Goal: Task Accomplishment & Management: Use online tool/utility

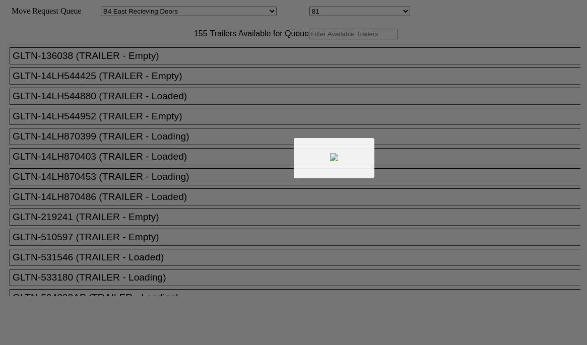
select select "527"
select select "8137"
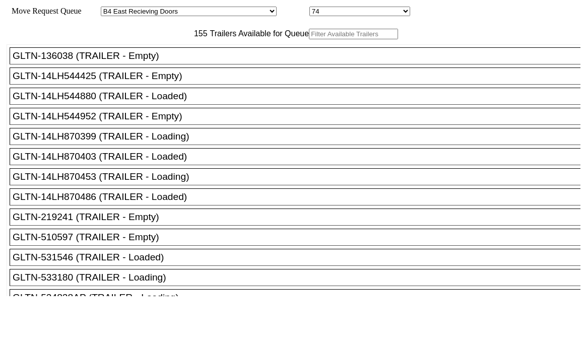
click at [309, 39] on input "text" at bounding box center [353, 34] width 89 height 11
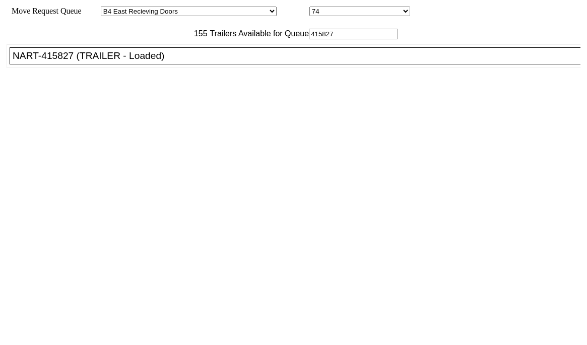
type input "415827"
click at [77, 61] on div "NART-415827 (TRAILER - Loaded)" at bounding box center [300, 55] width 574 height 11
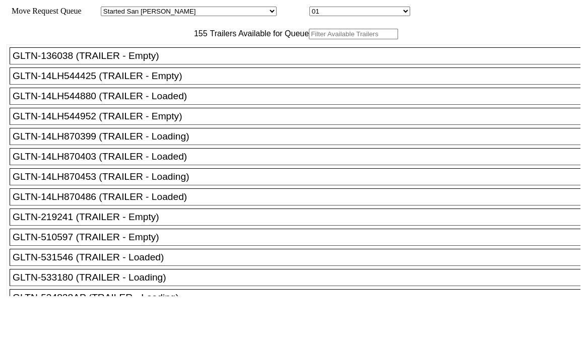
click at [309, 39] on input "text" at bounding box center [353, 34] width 89 height 11
click at [342, 11] on select "01 02 03 04 05 06 07 08 09 10 11 12 13 14 15 16 17 18 19 20 21 22 23 24 25" at bounding box center [359, 12] width 101 height 10
click at [309, 39] on input "text" at bounding box center [353, 34] width 89 height 11
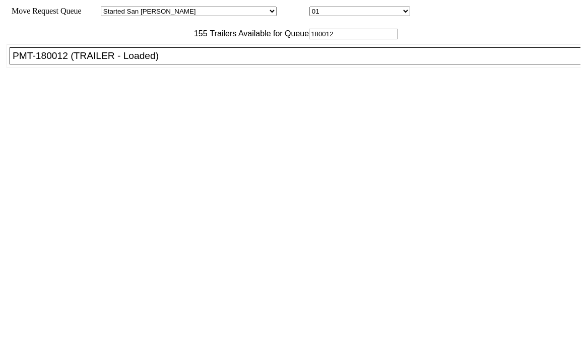
type input "180012"
click at [207, 13] on select "Started San Pedro Lost San Pedro Appt San Pedro B4 West 100s Lot Parking B4 Shi…" at bounding box center [189, 12] width 176 height 10
click at [109, 8] on select "Started San Pedro Lost San Pedro Appt San Pedro B4 West 100s Lot Parking B4 Shi…" at bounding box center [189, 12] width 176 height 10
click at [340, 14] on select "101 A 102 A 103 A 104 A 105 A 106 A 107 A 108 A 109 A 101 102 103 104 105 106 1…" at bounding box center [359, 12] width 101 height 10
click at [208, 13] on select "Started San Pedro Lost San Pedro Appt San Pedro B4 West 100s Lot Parking B4 Shi…" at bounding box center [189, 12] width 176 height 10
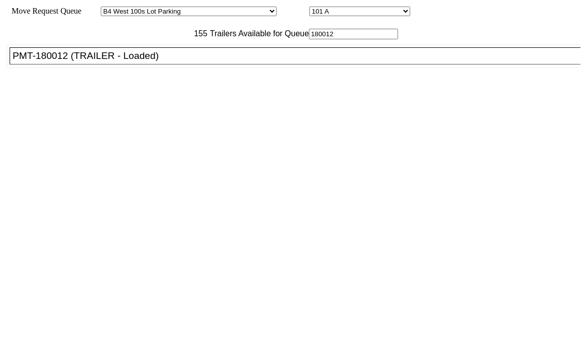
select select "527"
click at [109, 8] on select "Started San Pedro Lost San Pedro Appt San Pedro B4 West 100s Lot Parking B4 Shi…" at bounding box center [189, 12] width 176 height 10
click at [339, 15] on select "74 75 76 77 78 79 80 81 82 83 84 85 86 87 88 89 90 91 92 93 94" at bounding box center [359, 12] width 101 height 10
select select "8138"
click at [309, 8] on select "74 75 76 77 78 79 80 81 82 83 84 85 86 87 88 89 90 91 92 93 94" at bounding box center [359, 12] width 101 height 10
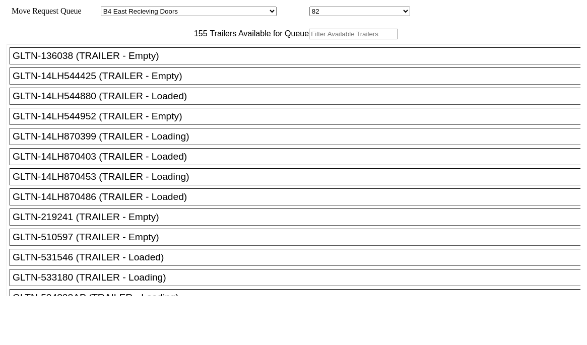
click at [309, 39] on input "text" at bounding box center [353, 34] width 89 height 11
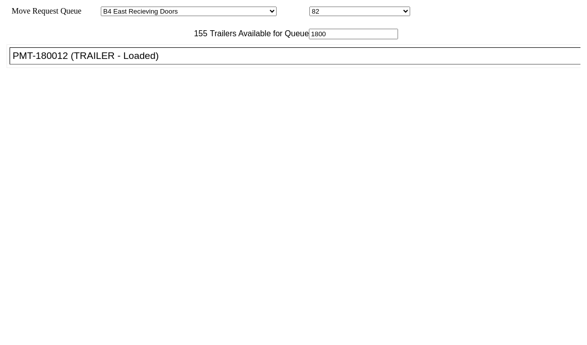
type input "1800"
click at [172, 61] on div "PMT-180012 (TRAILER - Loaded)" at bounding box center [300, 55] width 574 height 11
